Goal: Register for event/course

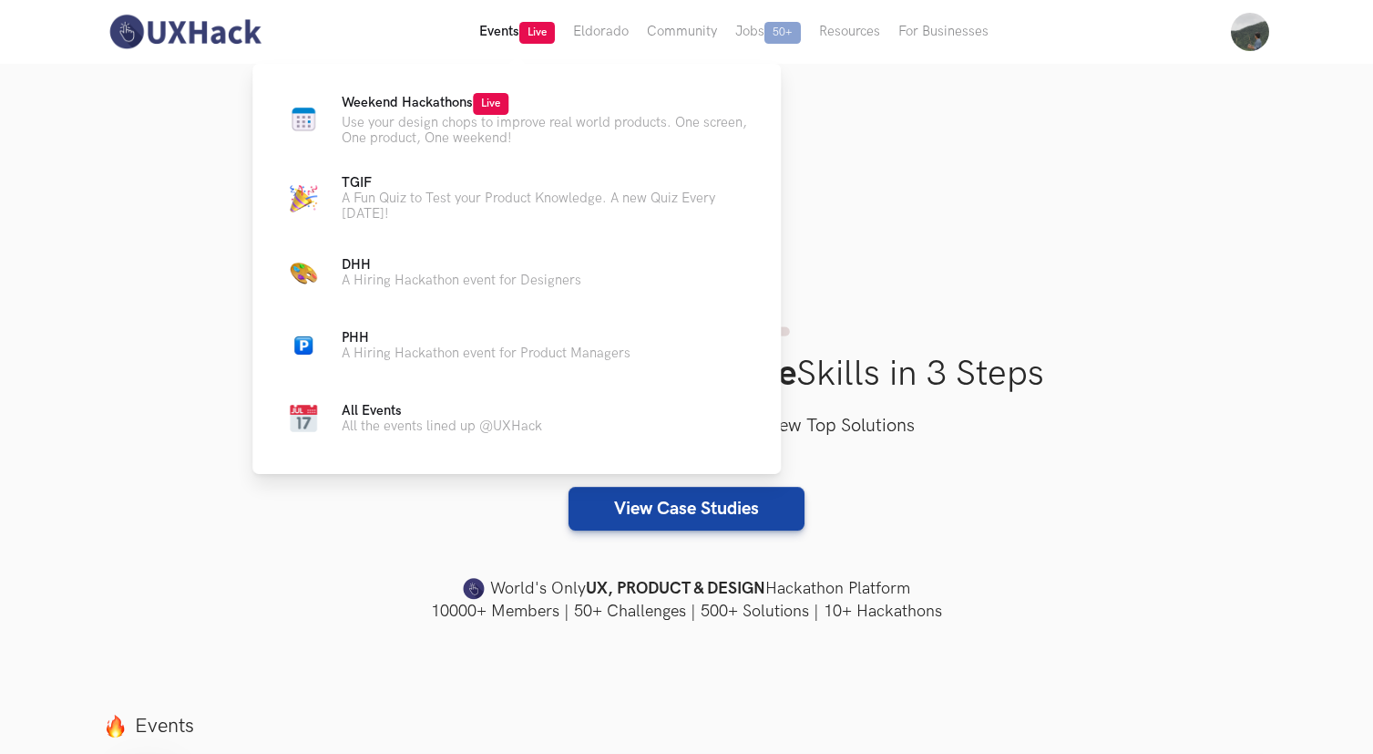
click at [483, 31] on button "Events Live" at bounding box center [517, 32] width 94 height 64
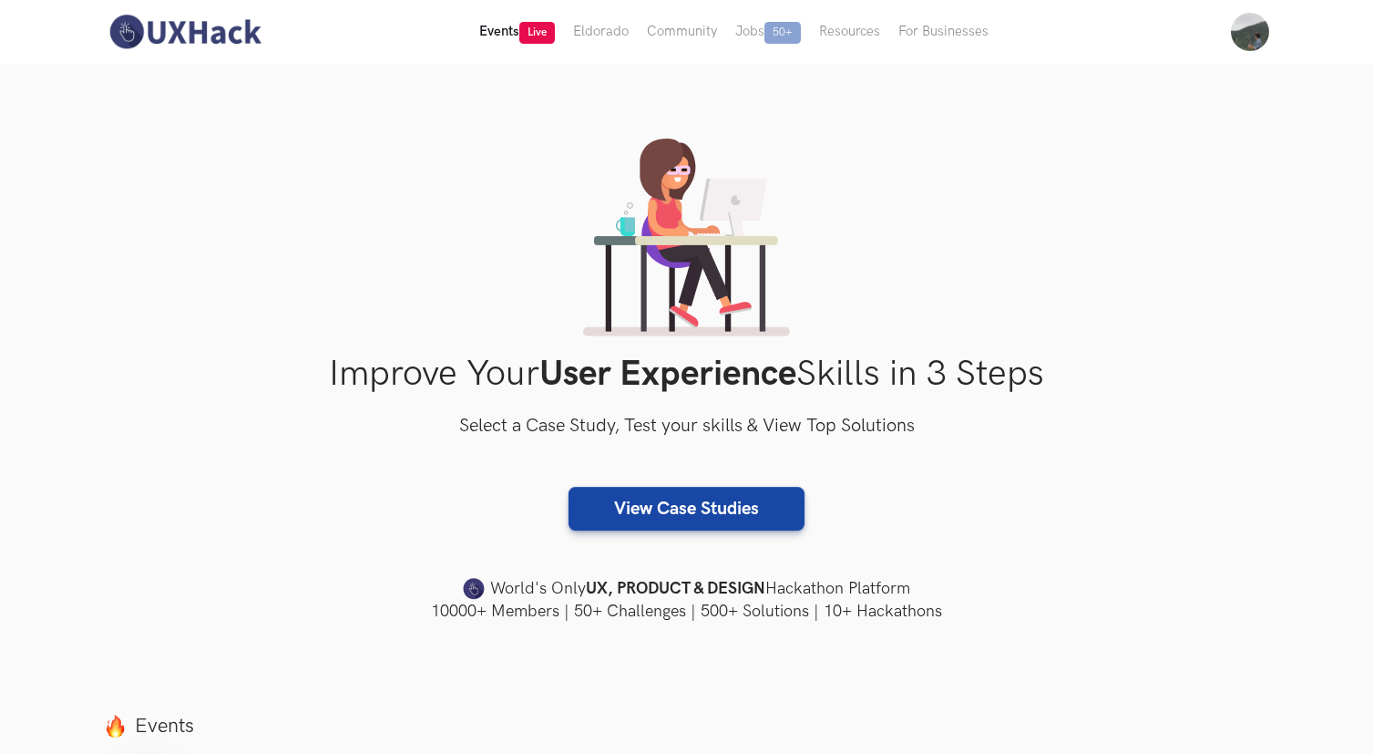
click at [487, 31] on button "Events Live" at bounding box center [517, 32] width 94 height 64
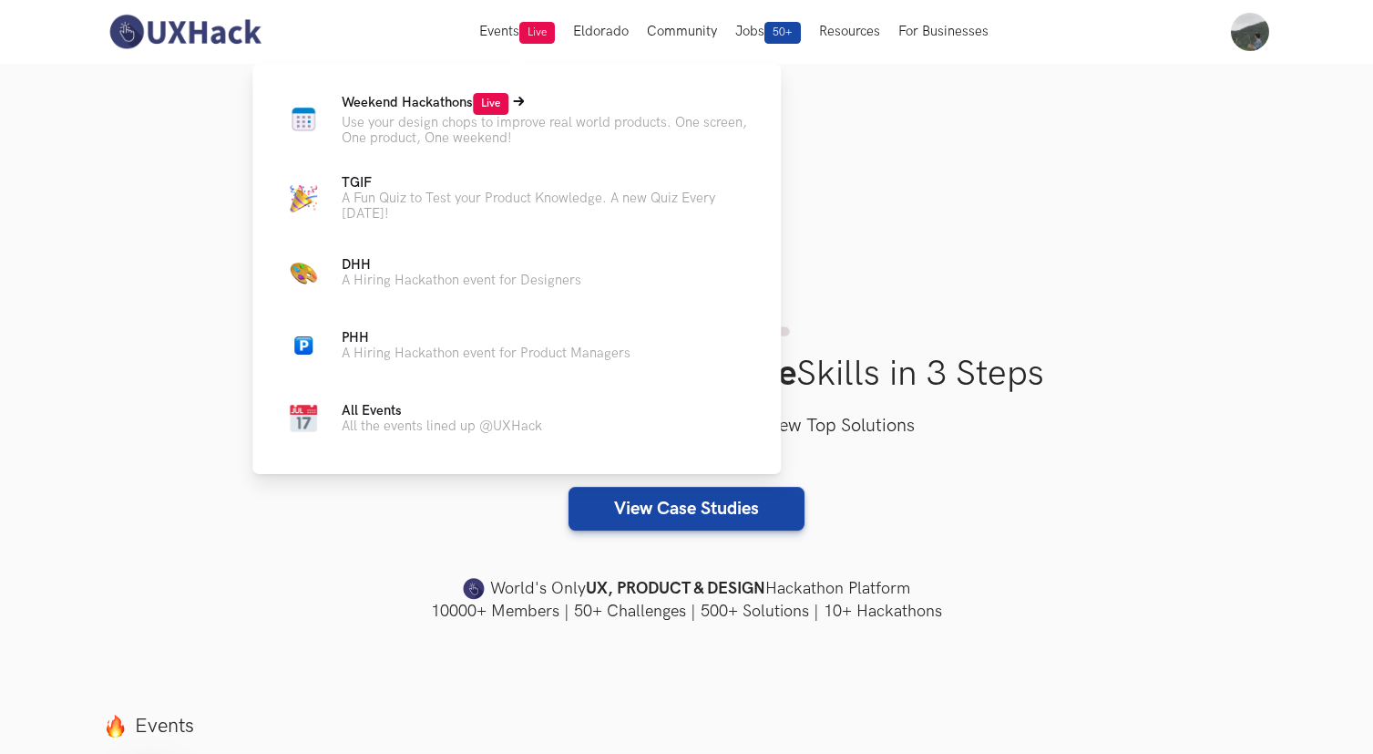
click at [446, 120] on p "Use your design chops to improve real world products. One screen, One product, …" at bounding box center [547, 130] width 410 height 31
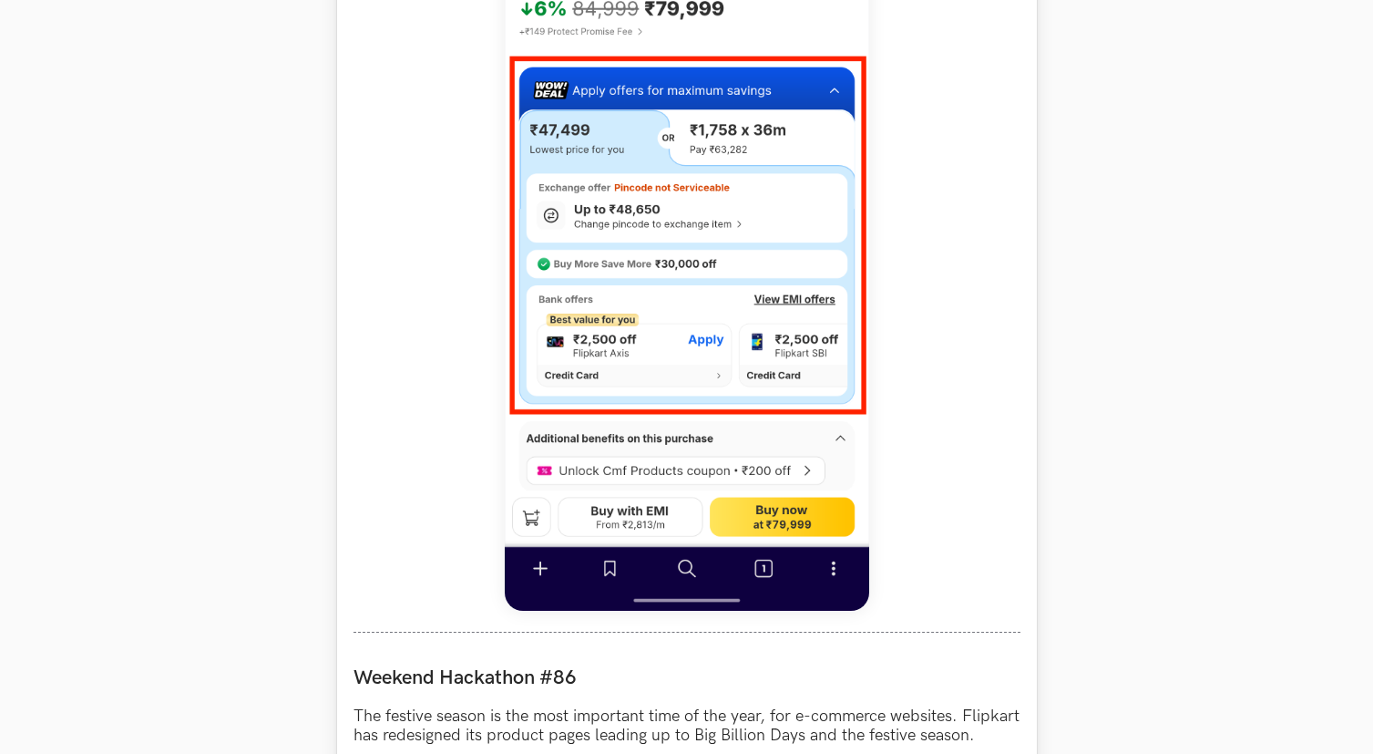
scroll to position [1074, 0]
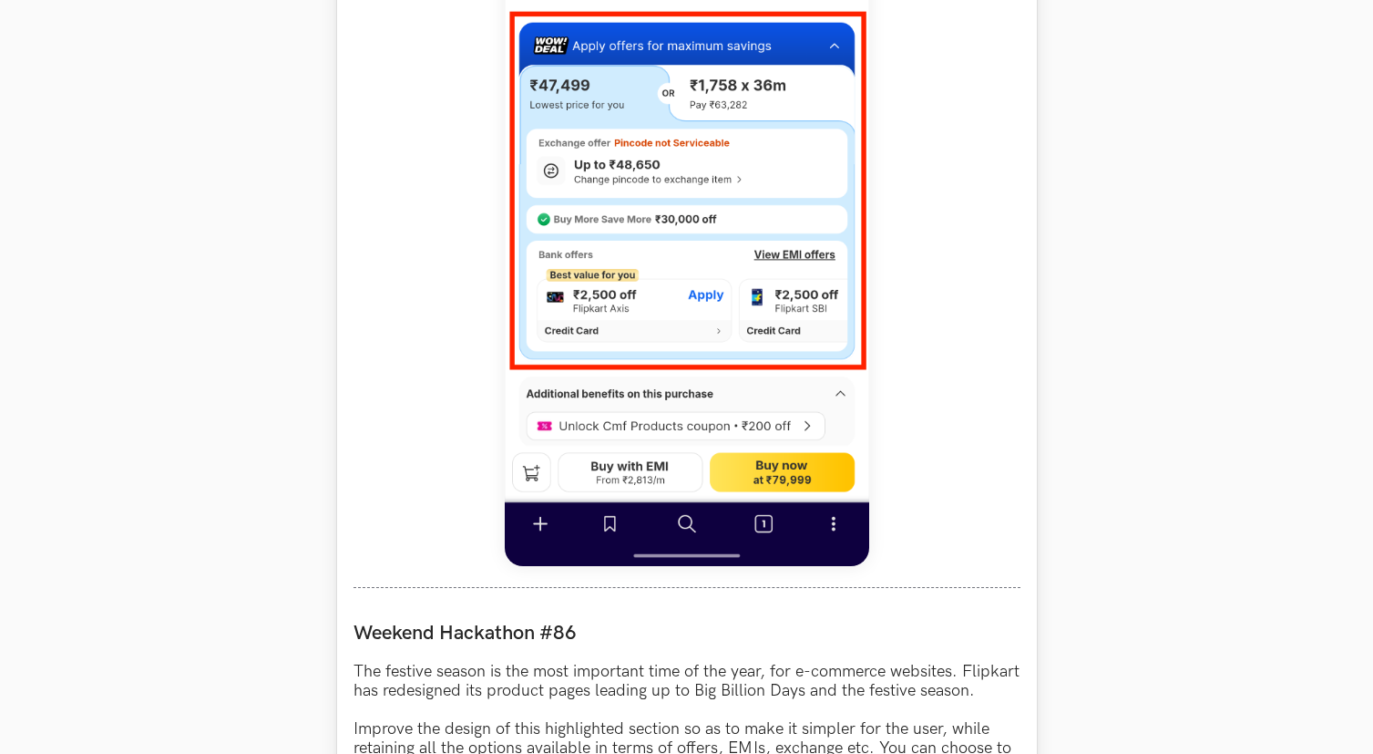
click at [728, 343] on img at bounding box center [687, 161] width 365 height 810
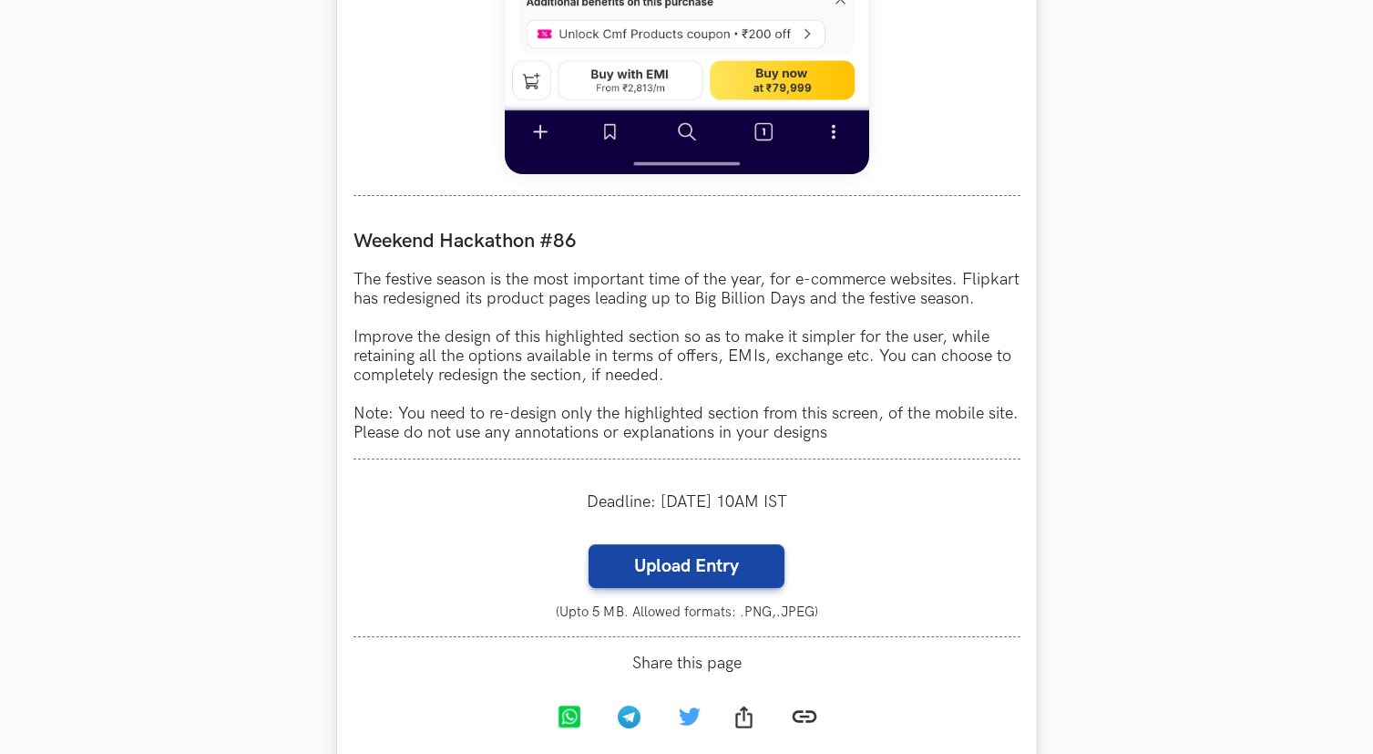
scroll to position [1505, 0]
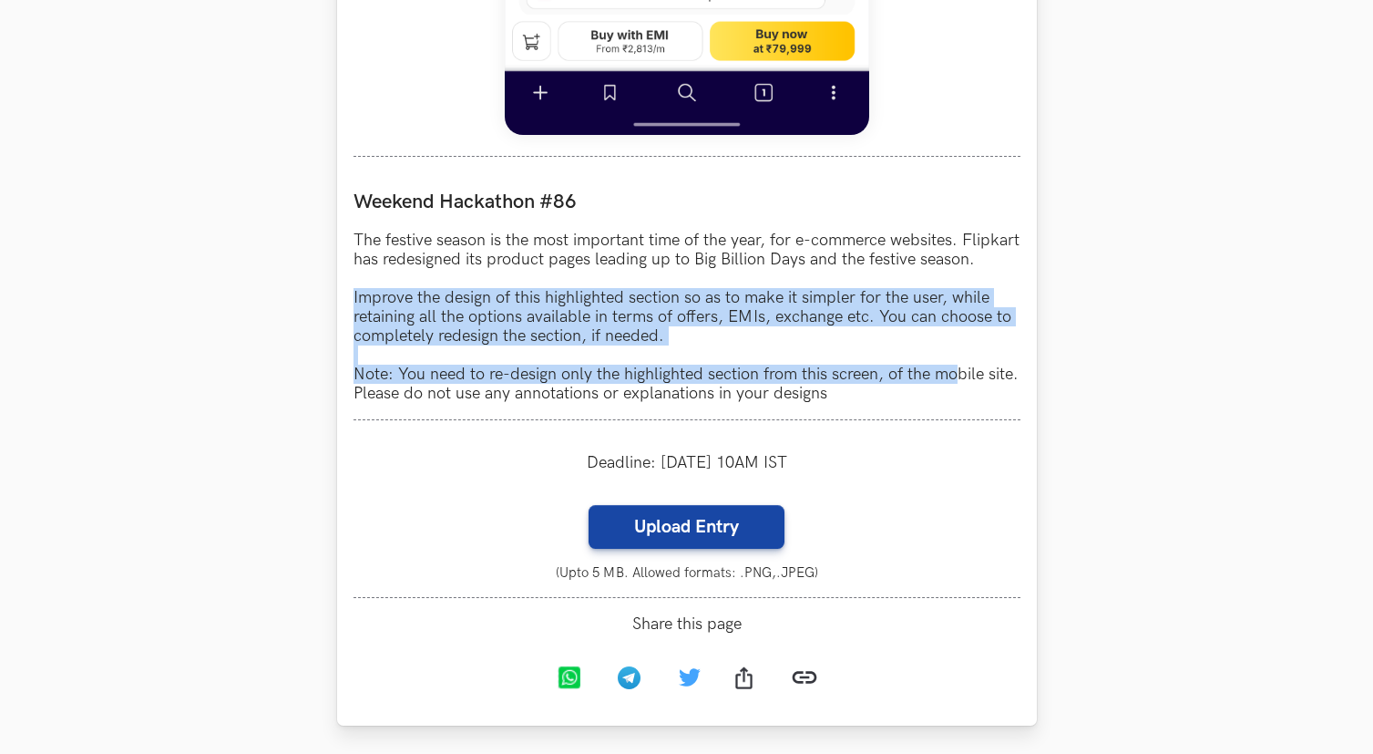
drag, startPoint x: 352, startPoint y: 310, endPoint x: 955, endPoint y: 405, distance: 610.7
drag, startPoint x: 1021, startPoint y: 401, endPoint x: 345, endPoint y: 299, distance: 683.0
copy p "Improve the design of this highlighted section so as to make it simpler for the…"
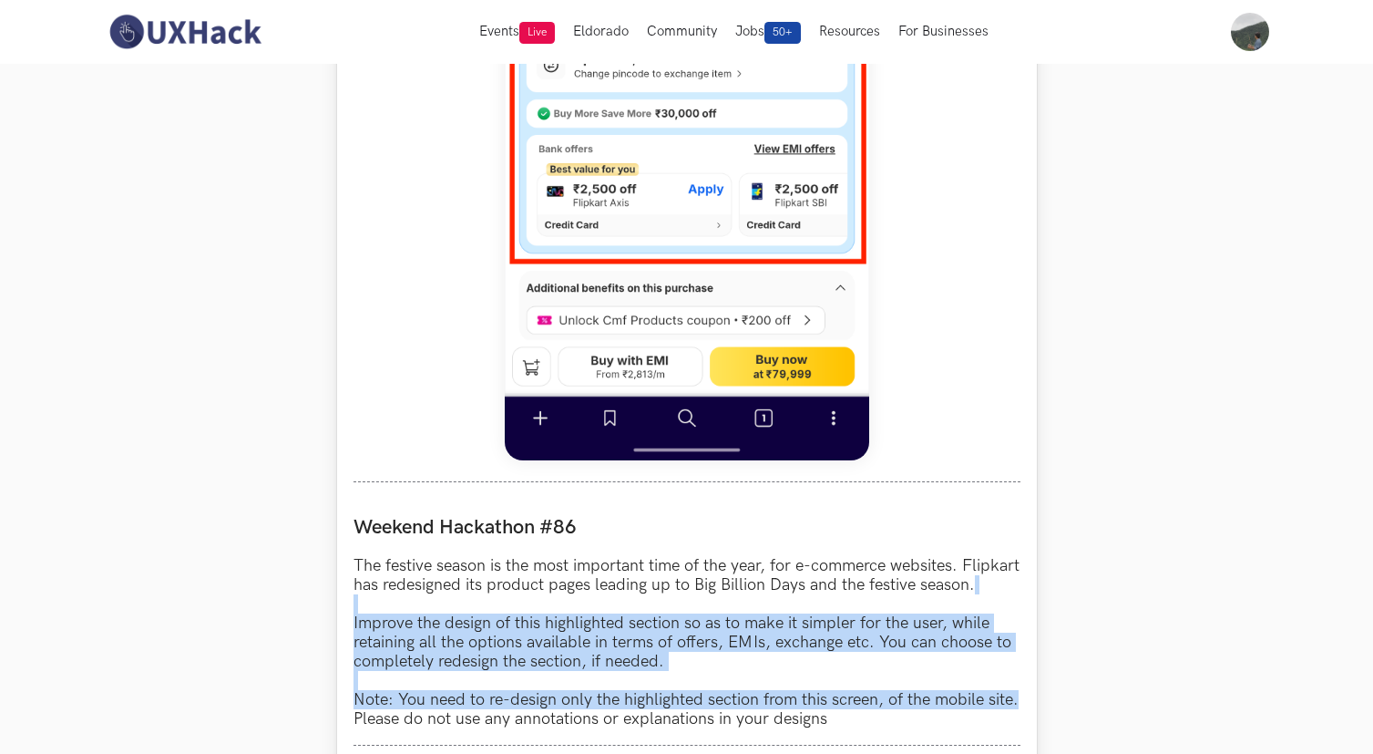
scroll to position [1152, 0]
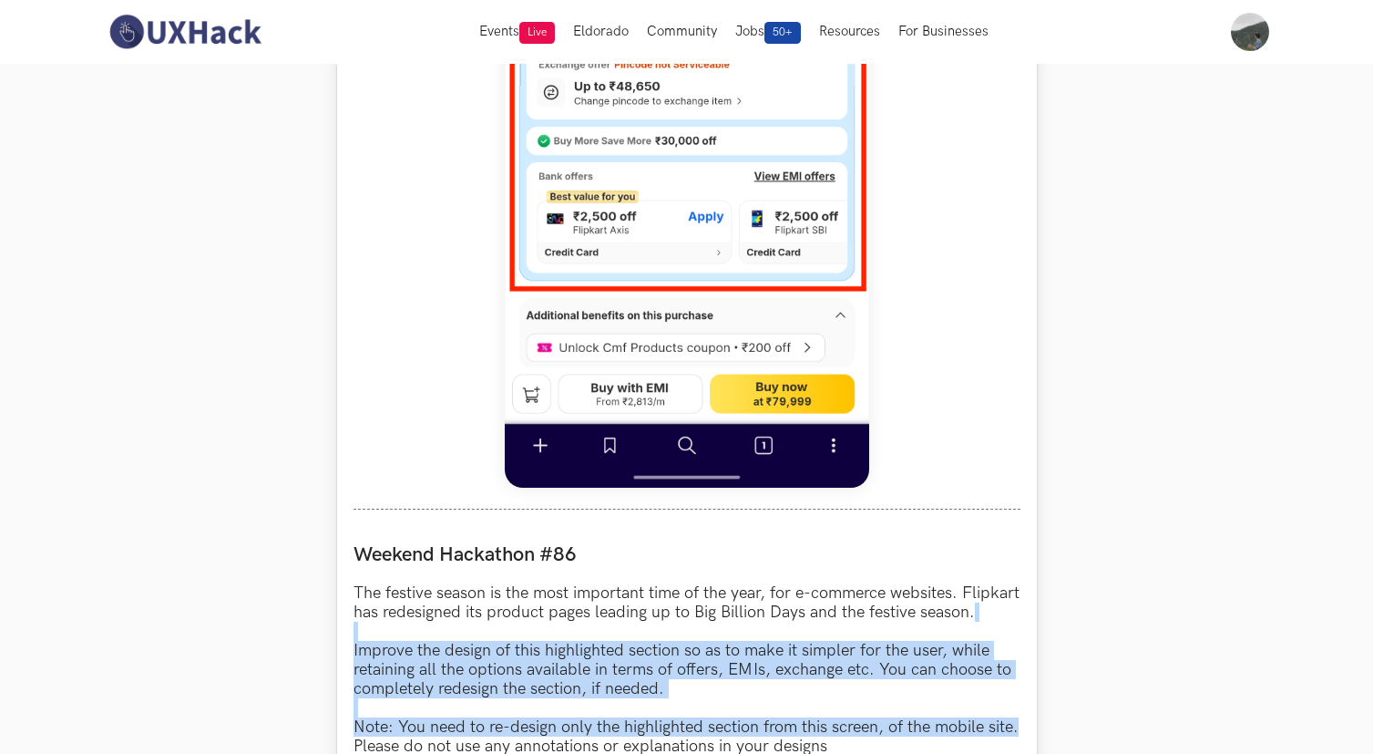
click at [699, 204] on img at bounding box center [687, 82] width 365 height 810
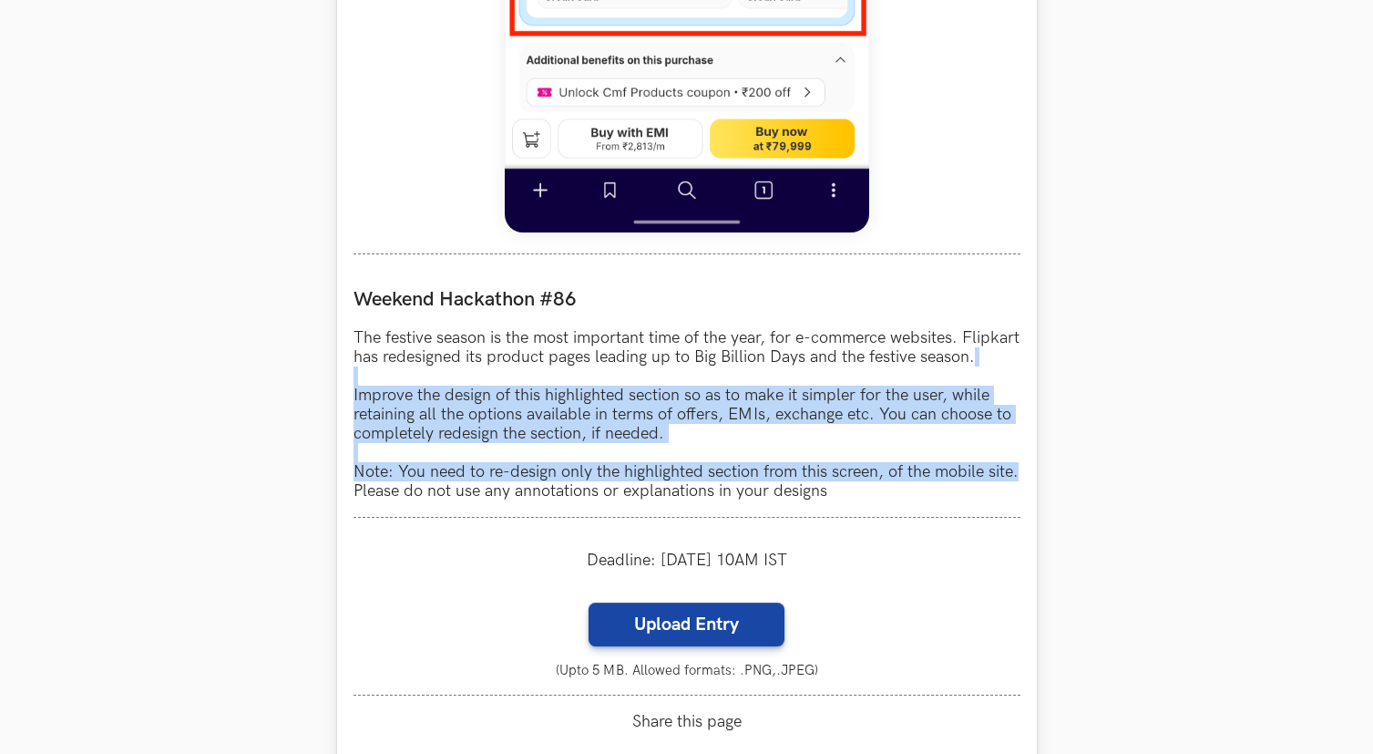
scroll to position [1426, 0]
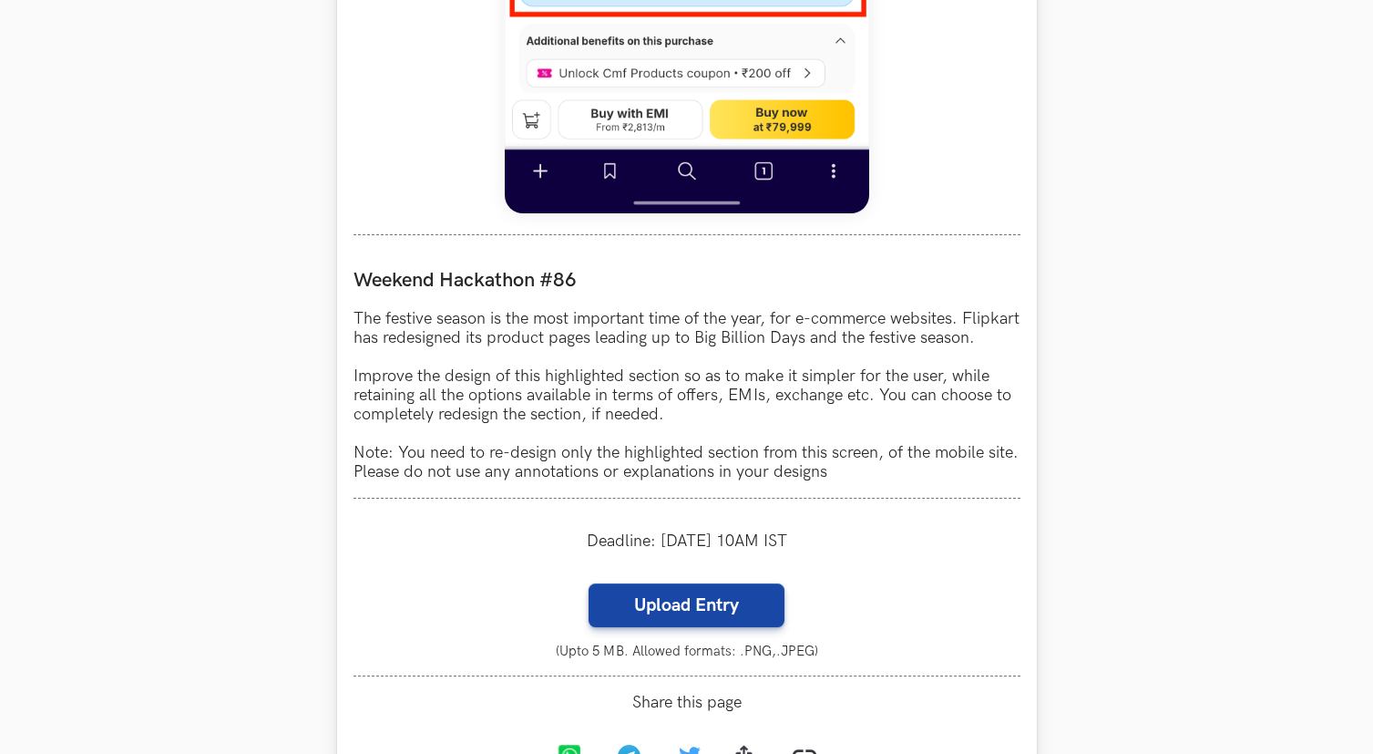
click at [543, 468] on p "The festive season is the most important time of the year, for e-commerce websi…" at bounding box center [687, 395] width 667 height 172
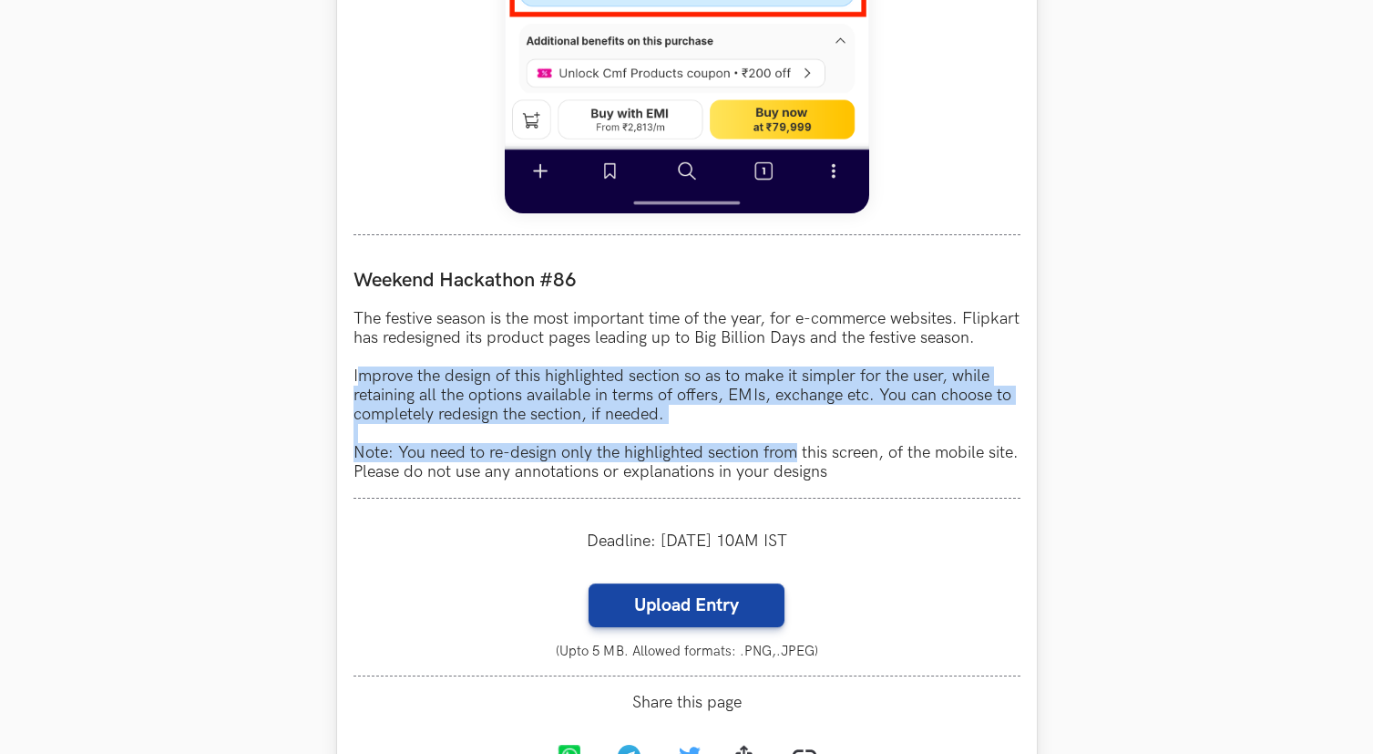
drag, startPoint x: 355, startPoint y: 393, endPoint x: 566, endPoint y: 468, distance: 223.7
click at [787, 477] on p "The festive season is the most important time of the year, for e-commerce websi…" at bounding box center [687, 395] width 667 height 172
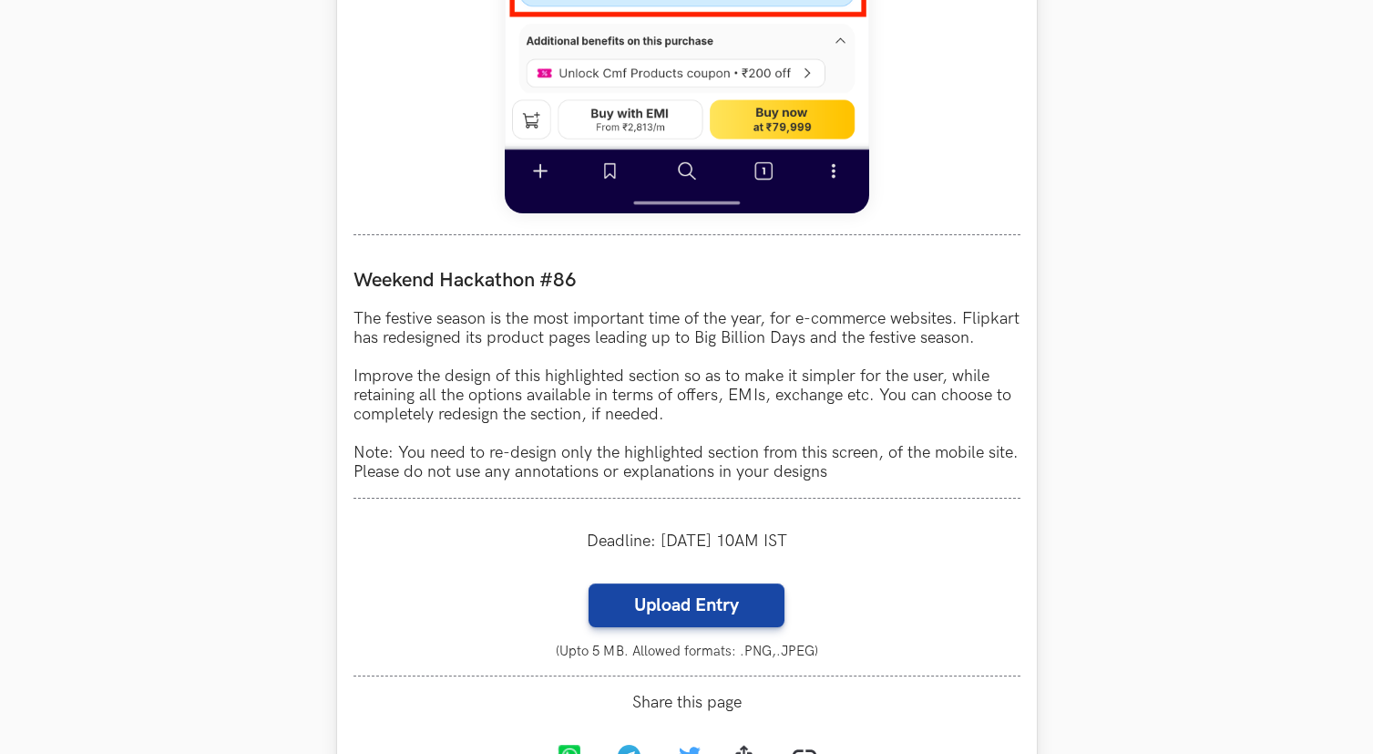
click at [383, 422] on p "The festive season is the most important time of the year, for e-commerce websi…" at bounding box center [687, 395] width 667 height 172
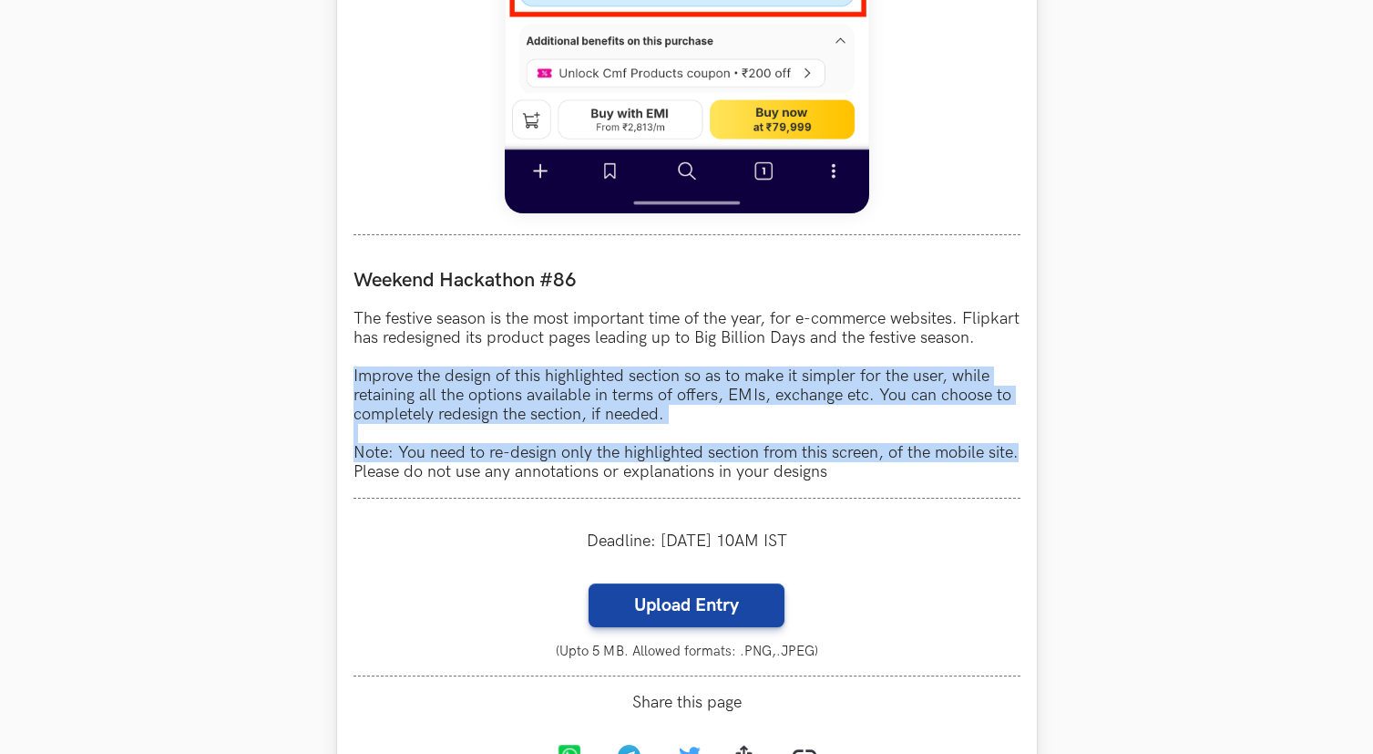
drag, startPoint x: 353, startPoint y: 401, endPoint x: 1024, endPoint y: 477, distance: 675.9
click at [1024, 477] on div "Flipkart LIVE Weekend Hackathon #86 The festive season is the most important ti…" at bounding box center [687, 51] width 700 height 1505
copy p "Improve the design of this highlighted section so as to make it simpler for the…"
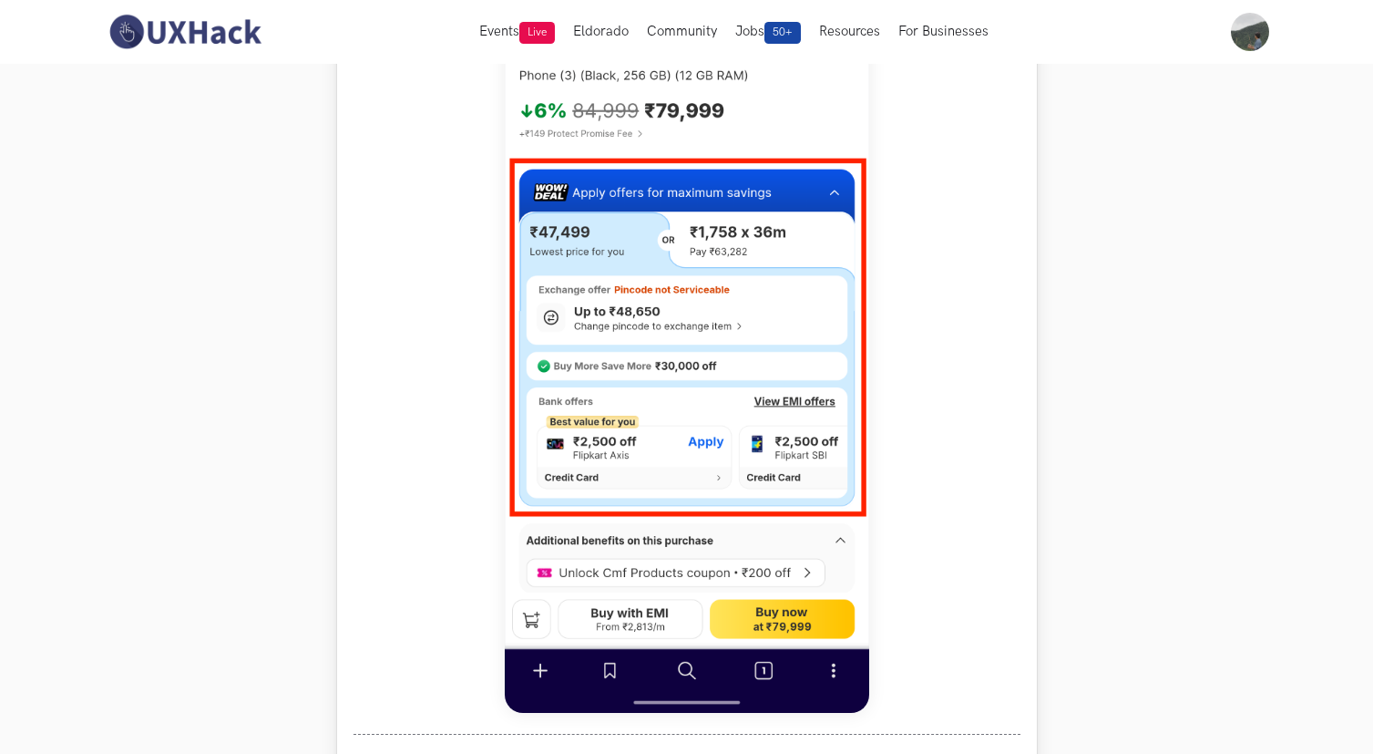
scroll to position [925, 0]
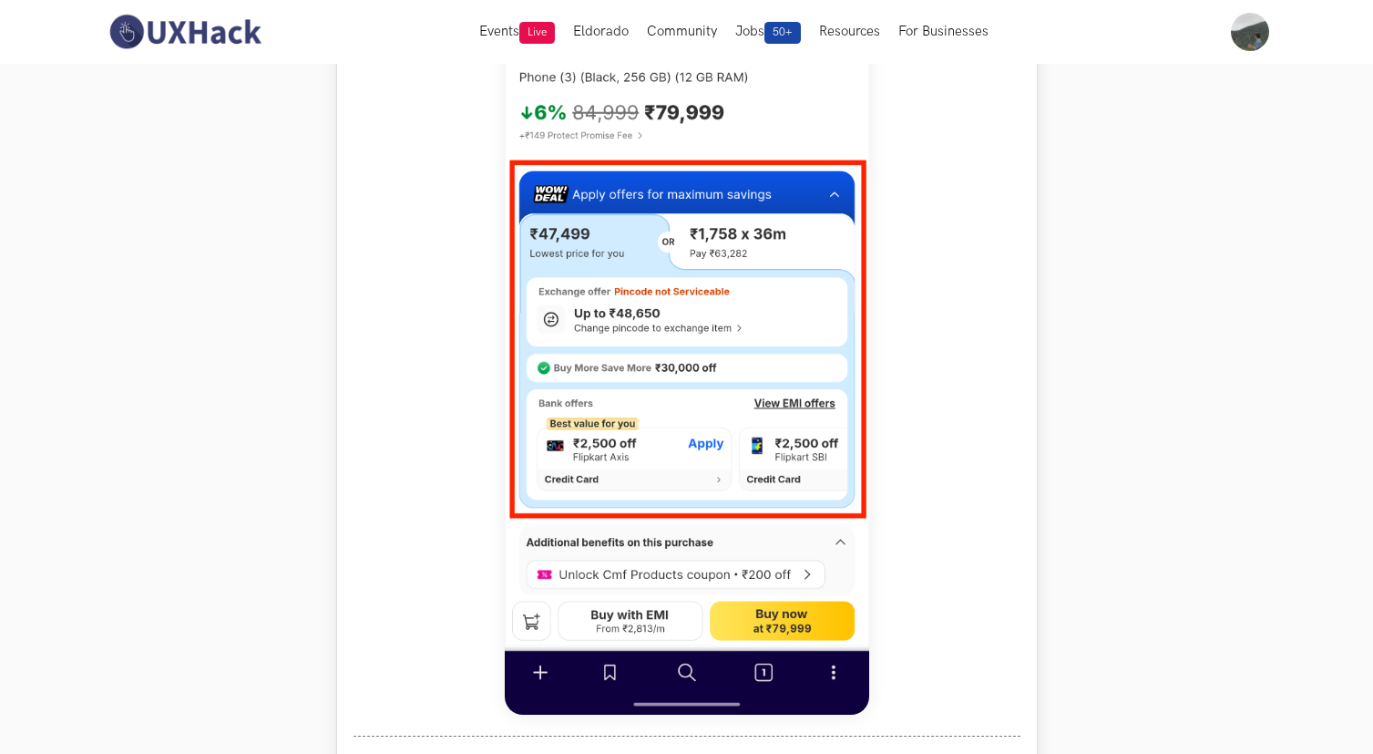
click at [970, 230] on div at bounding box center [687, 312] width 667 height 849
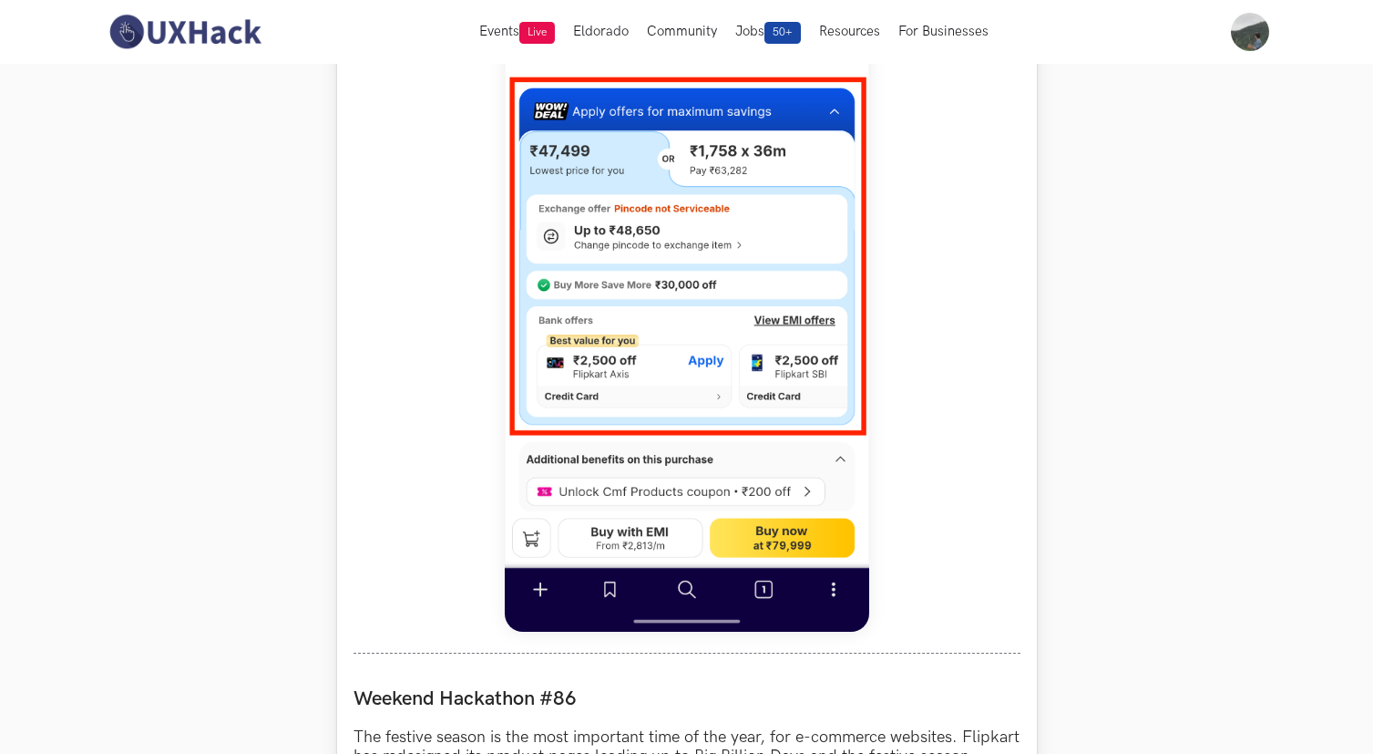
scroll to position [1020, 0]
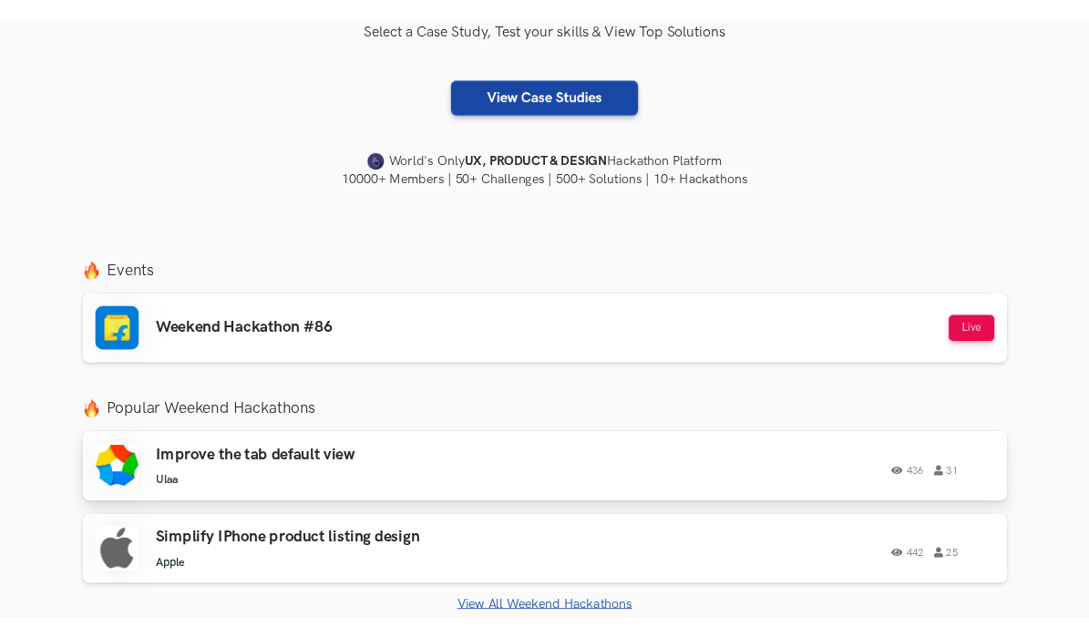
scroll to position [414, 0]
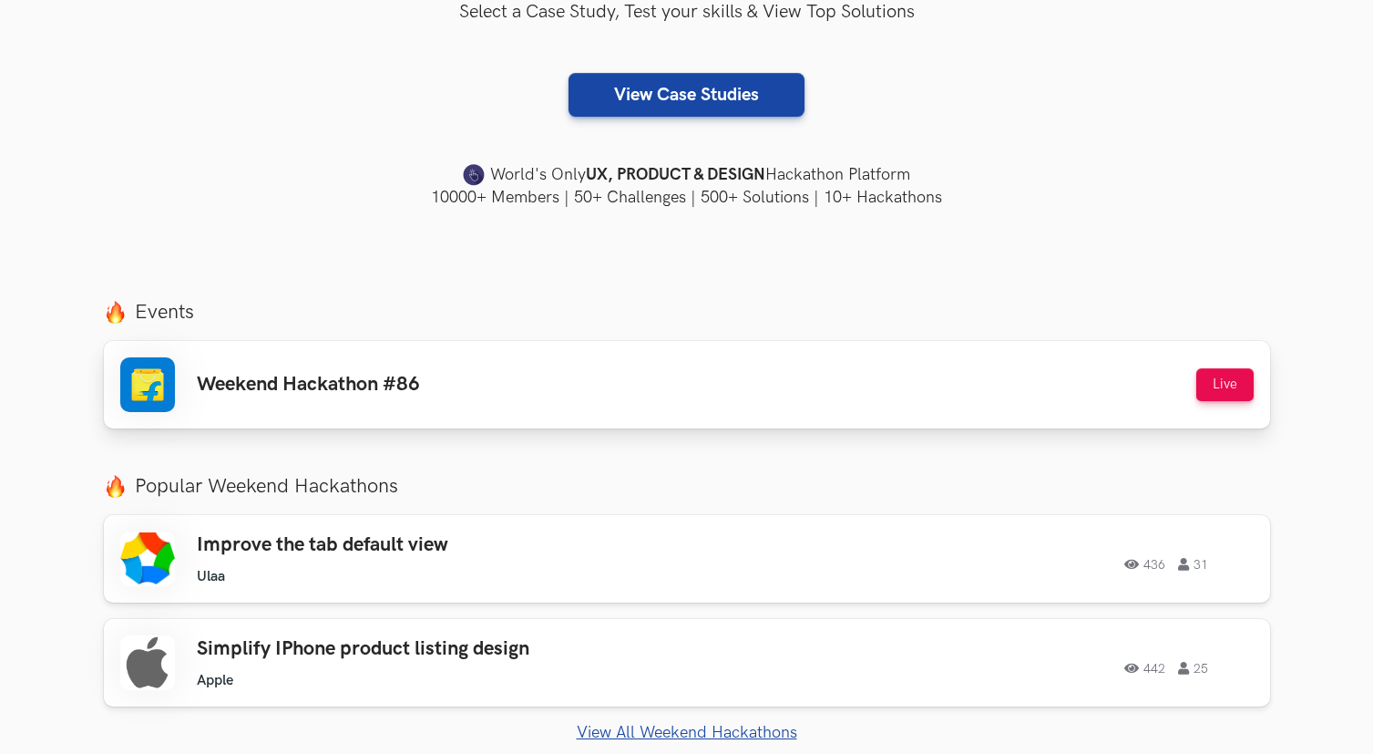
click at [605, 377] on div "Weekend Hackathon #86 Live" at bounding box center [687, 384] width 1134 height 55
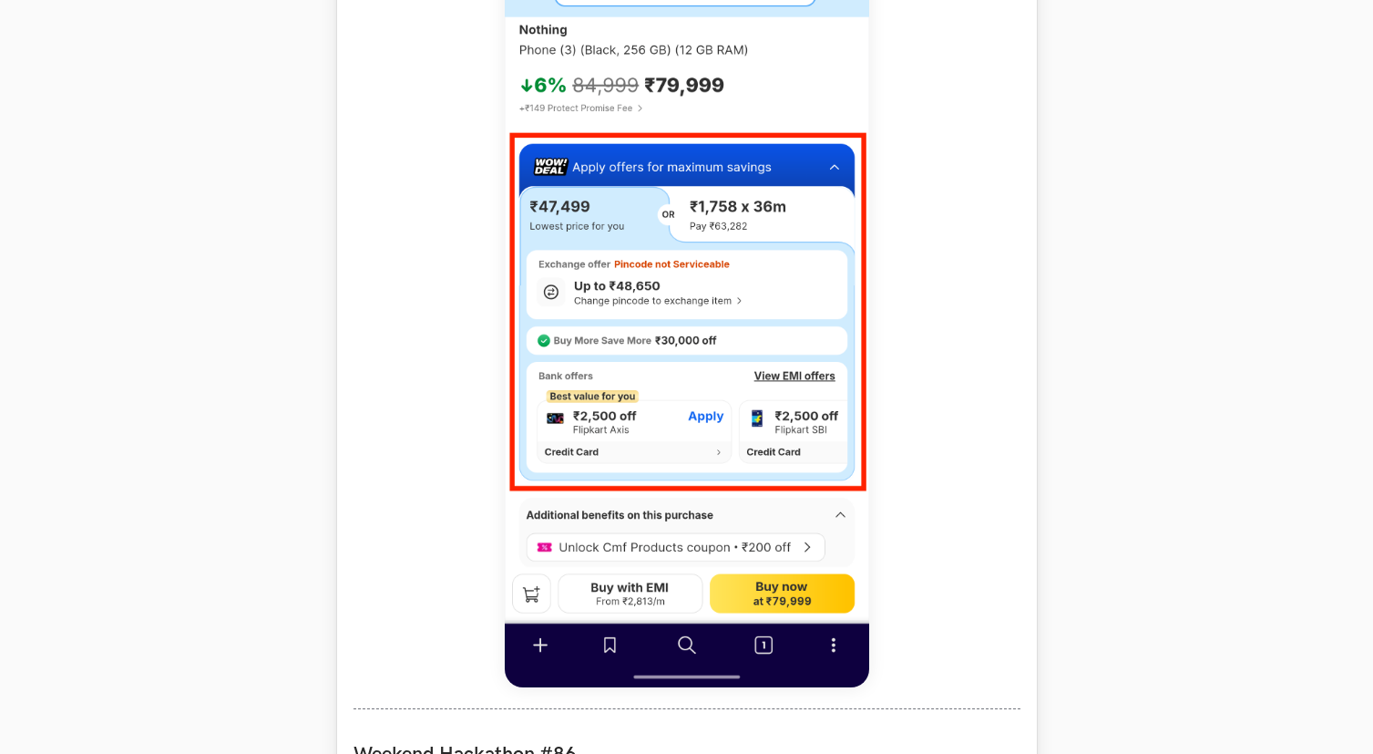
scroll to position [948, 0]
